Goal: Task Accomplishment & Management: Complete application form

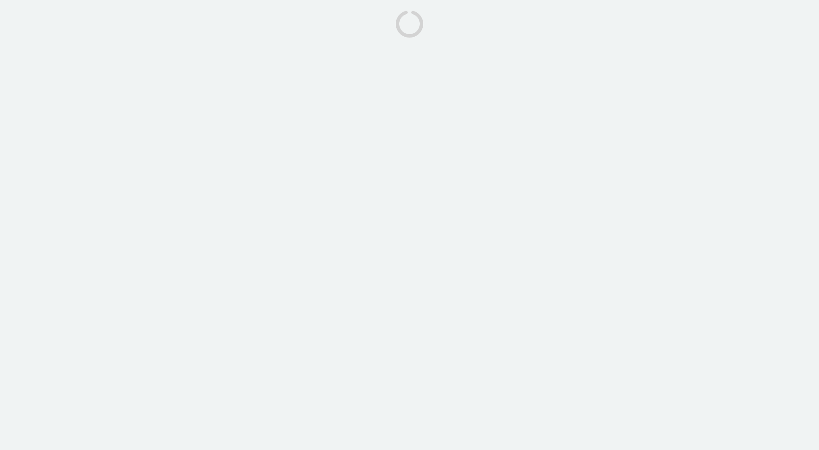
click at [151, 187] on body at bounding box center [409, 225] width 819 height 450
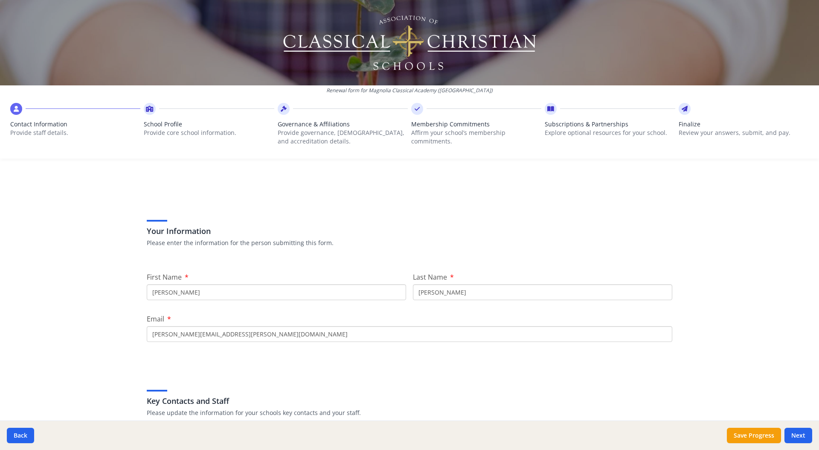
click at [229, 333] on input "[PERSON_NAME][EMAIL_ADDRESS][PERSON_NAME][DOMAIN_NAME]" at bounding box center [409, 334] width 525 height 16
